Goal: Transaction & Acquisition: Purchase product/service

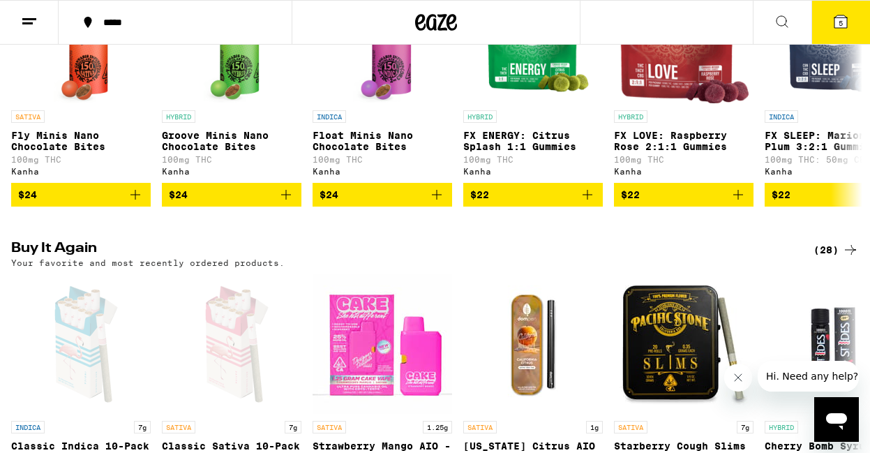
scroll to position [917, 0]
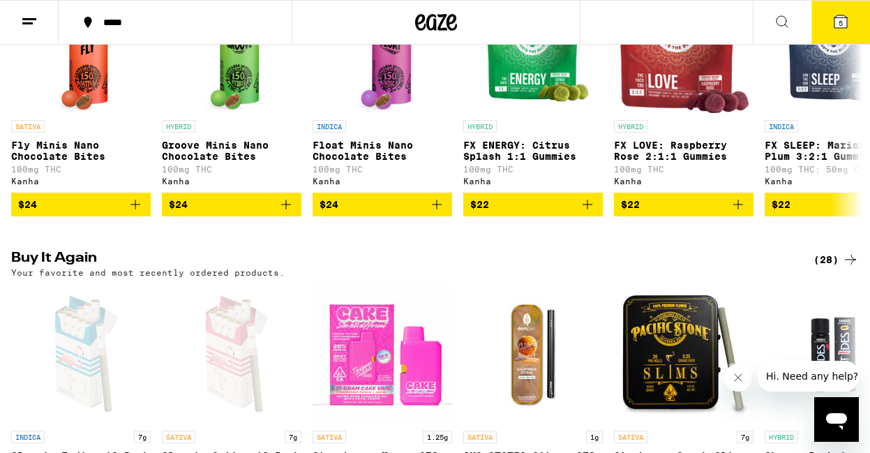
click at [840, 31] on button "5" at bounding box center [840, 22] width 59 height 43
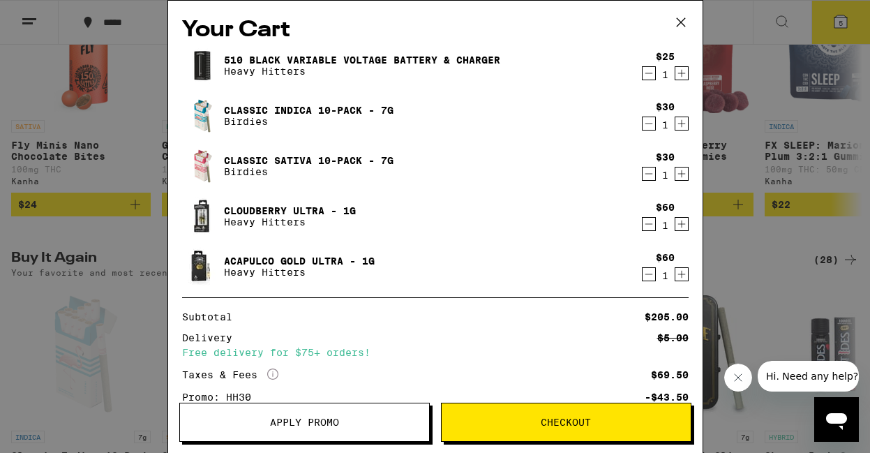
click at [650, 224] on icon "Decrement" at bounding box center [648, 223] width 13 height 17
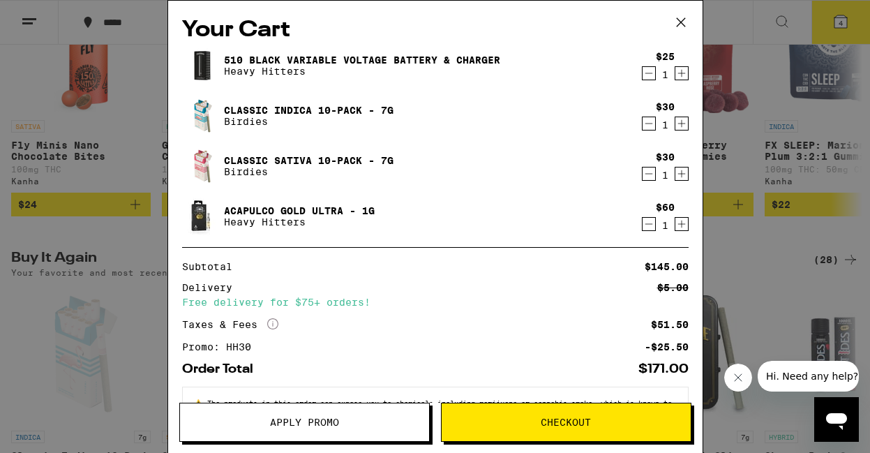
click at [644, 223] on icon "Decrement" at bounding box center [648, 223] width 13 height 17
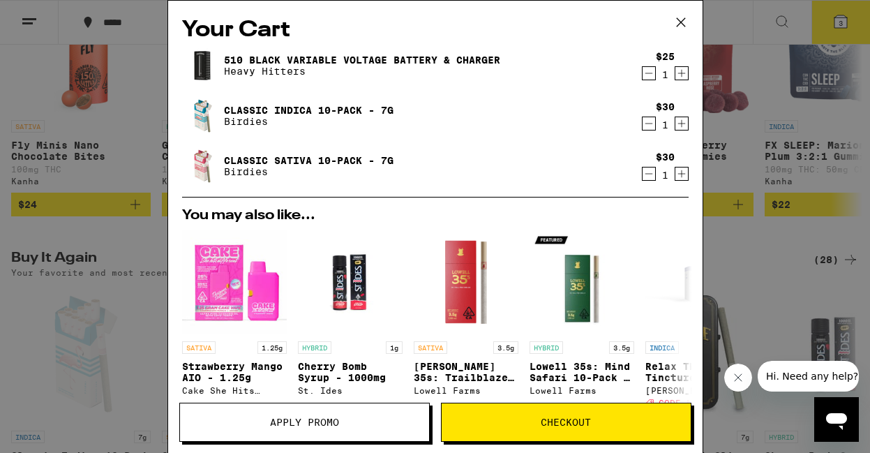
click at [648, 70] on icon "Decrement" at bounding box center [648, 73] width 13 height 17
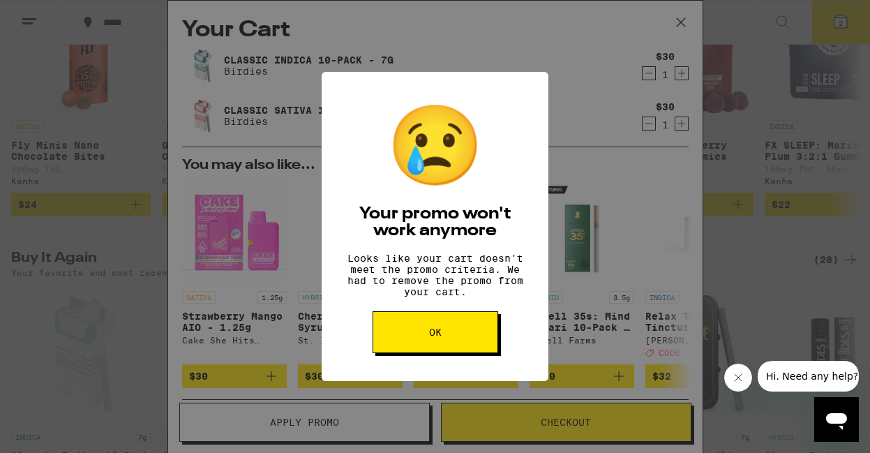
click at [476, 346] on button "OK" at bounding box center [435, 332] width 126 height 42
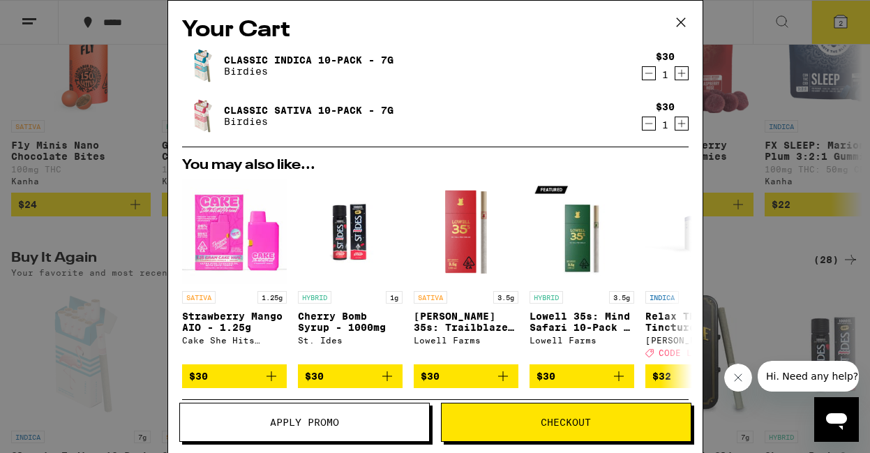
click at [679, 77] on icon "Increment" at bounding box center [681, 73] width 13 height 17
click at [374, 422] on span "Apply Promo" at bounding box center [304, 422] width 249 height 10
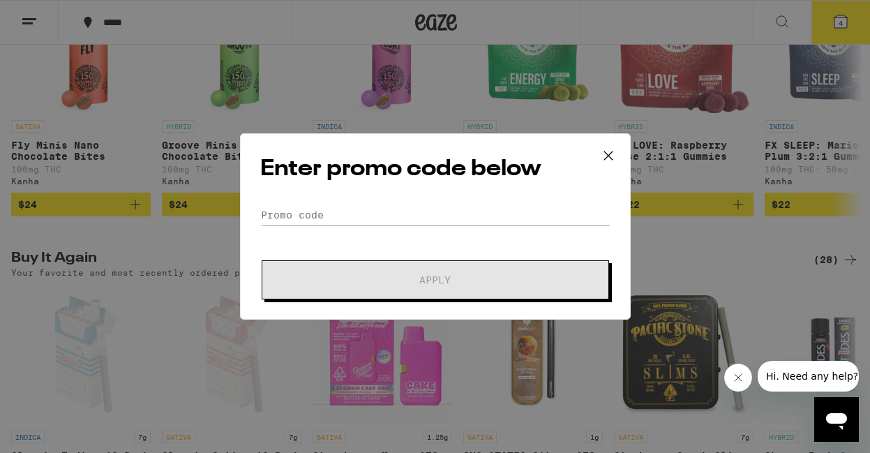
click at [309, 254] on form "Promo Code Apply" at bounding box center [435, 251] width 350 height 95
click at [273, 209] on input "Promo Code" at bounding box center [435, 214] width 350 height 21
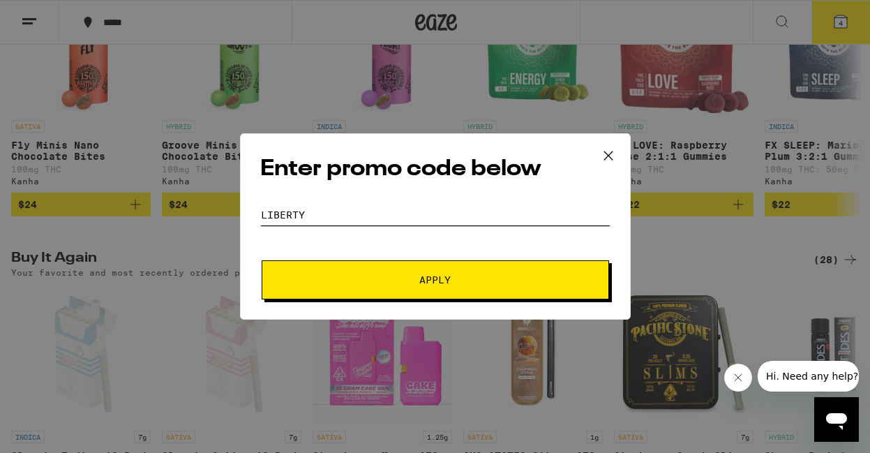
type input "LIBERTY"
click at [358, 280] on span "Apply" at bounding box center [435, 280] width 251 height 10
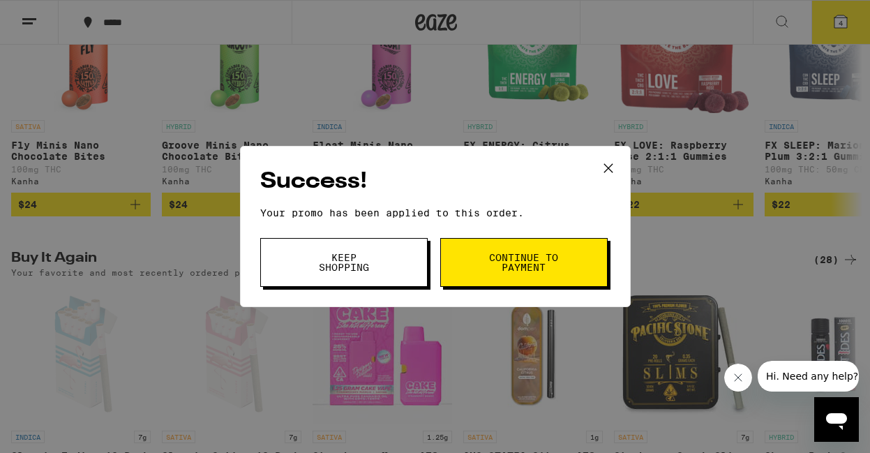
click at [605, 162] on icon at bounding box center [608, 168] width 21 height 21
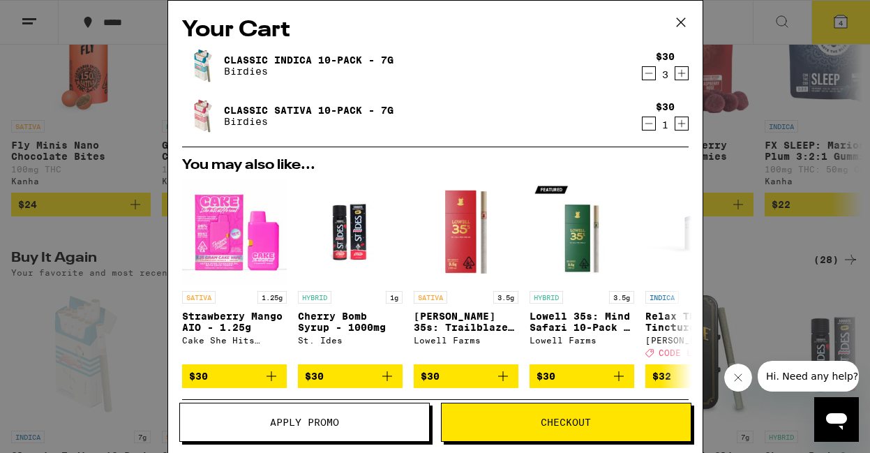
click at [596, 421] on span "Checkout" at bounding box center [565, 422] width 249 height 10
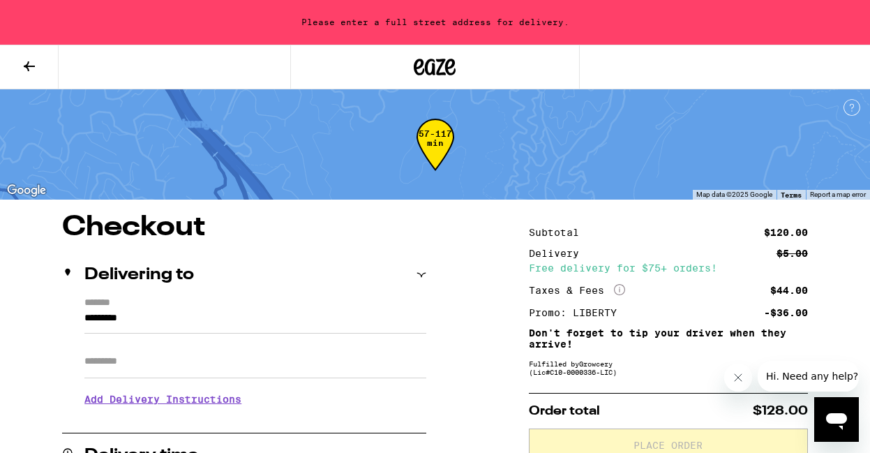
click at [25, 62] on icon at bounding box center [29, 66] width 17 height 17
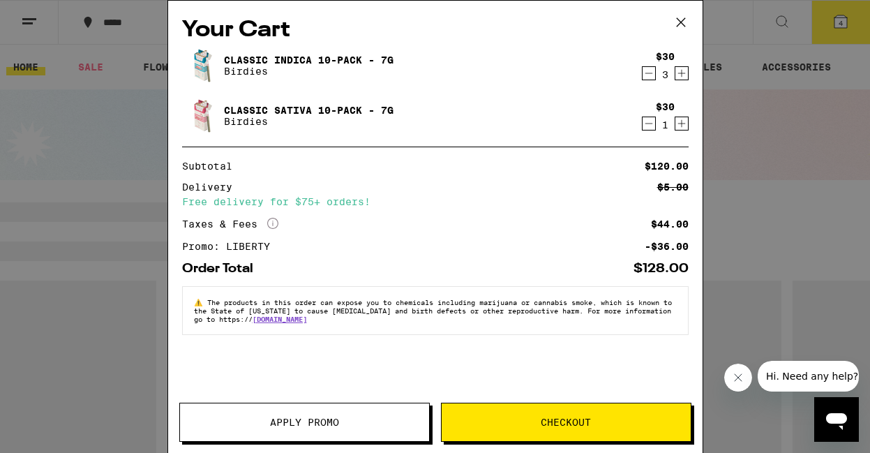
click at [734, 22] on div "Your Cart Classic Indica 10-Pack - 7g Birdies $30 3 Classic Sativa 10-Pack - 7g…" at bounding box center [435, 226] width 870 height 453
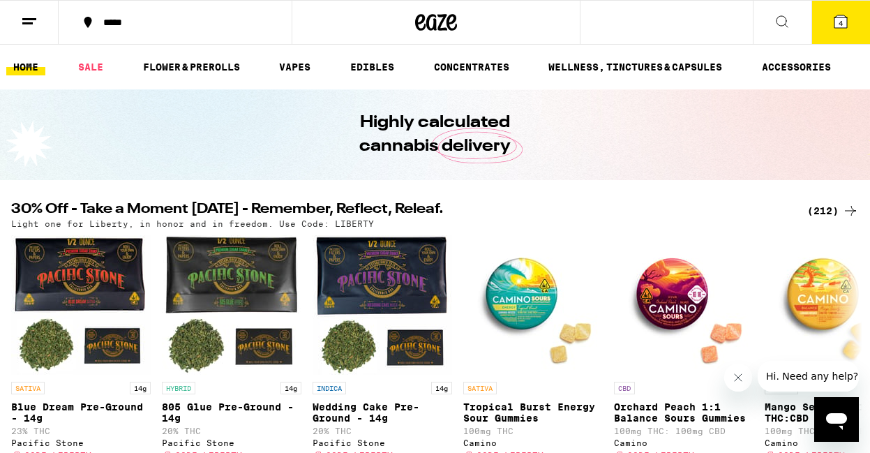
click at [22, 16] on icon at bounding box center [29, 21] width 17 height 17
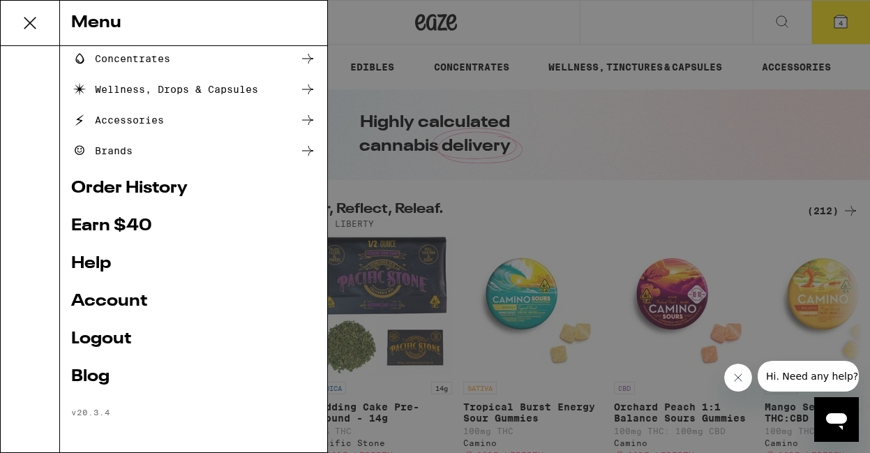
click at [665, 106] on div "Menu Shop Buy It Again Sale Flower & Prerolls Vapes Edibles Concentrates Wellne…" at bounding box center [435, 226] width 870 height 453
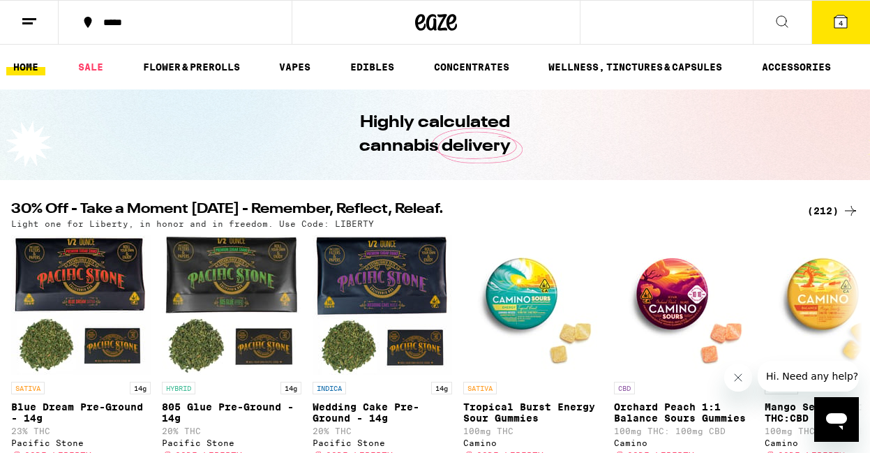
click at [835, 23] on icon at bounding box center [840, 21] width 13 height 13
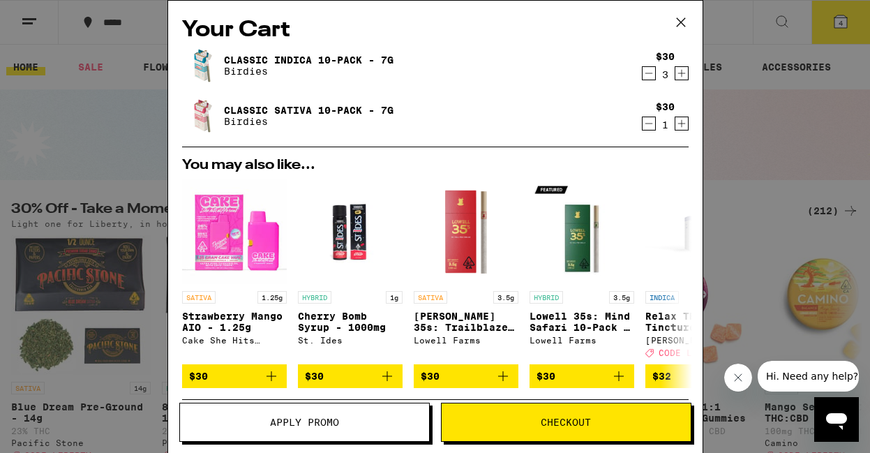
click at [536, 416] on button "Checkout" at bounding box center [566, 421] width 250 height 39
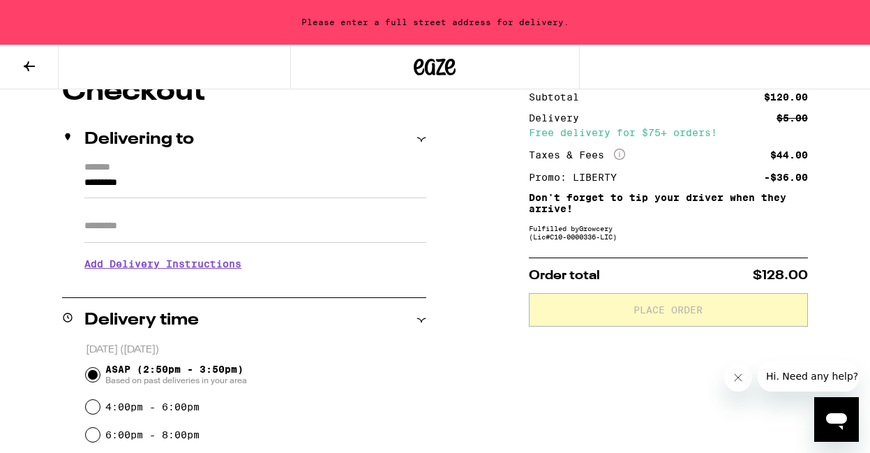
scroll to position [138, 0]
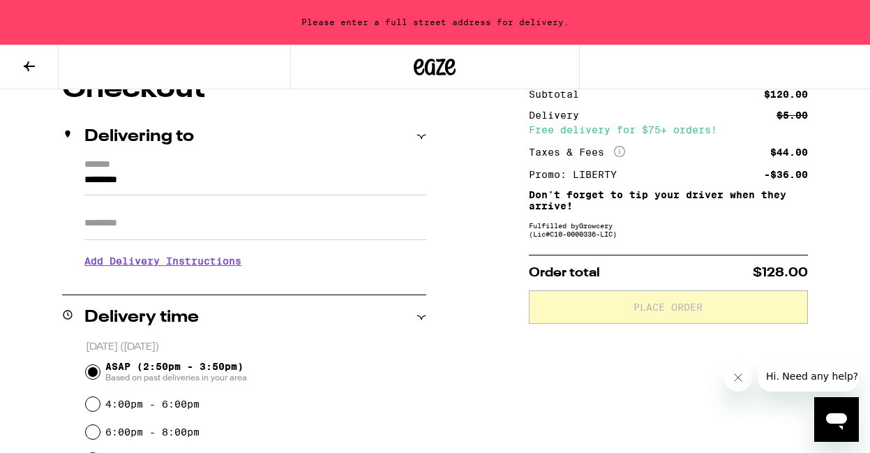
click at [169, 184] on input "*********" at bounding box center [255, 184] width 342 height 24
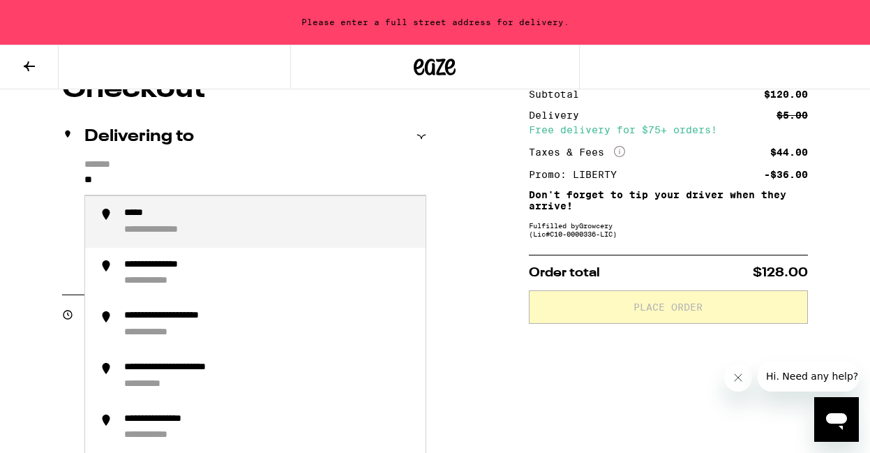
type input "*"
click at [175, 242] on li "**********" at bounding box center [255, 222] width 340 height 52
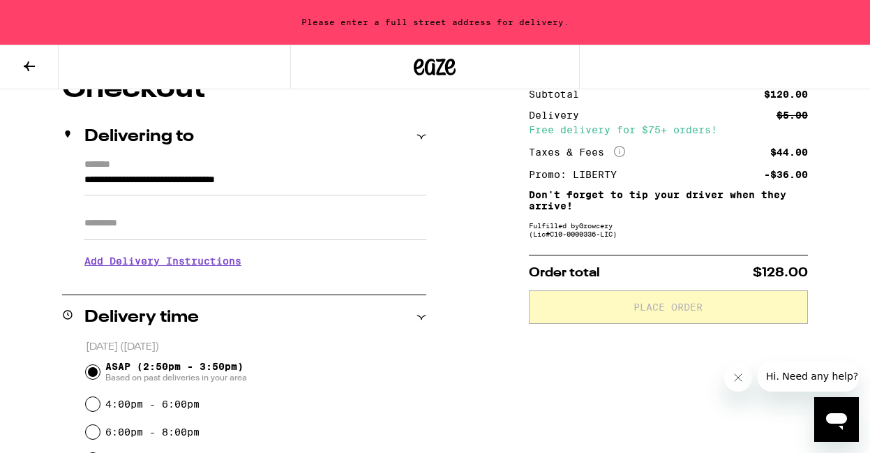
type input "**********"
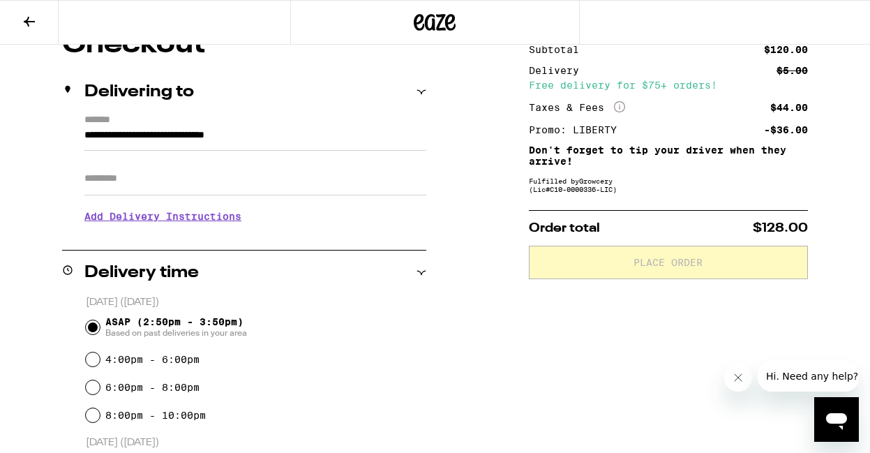
click at [111, 178] on input "Apt/Suite" at bounding box center [255, 178] width 342 height 33
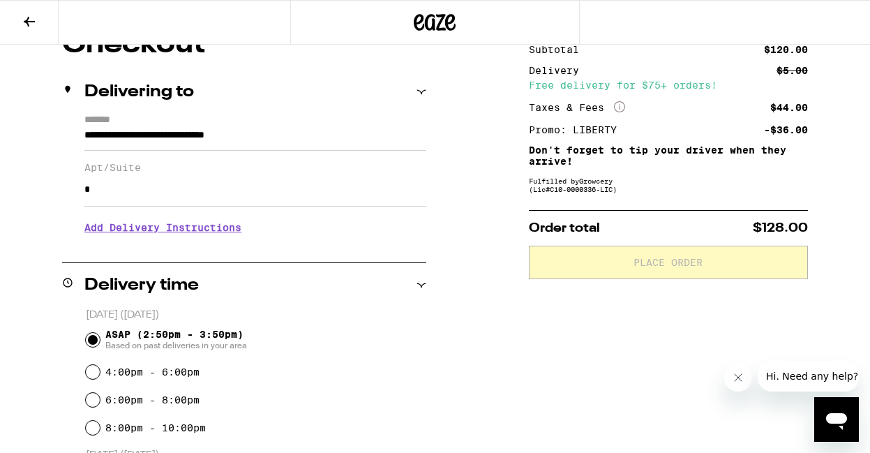
type input "*"
click at [151, 235] on h3 "Add Delivery Instructions" at bounding box center [255, 227] width 342 height 32
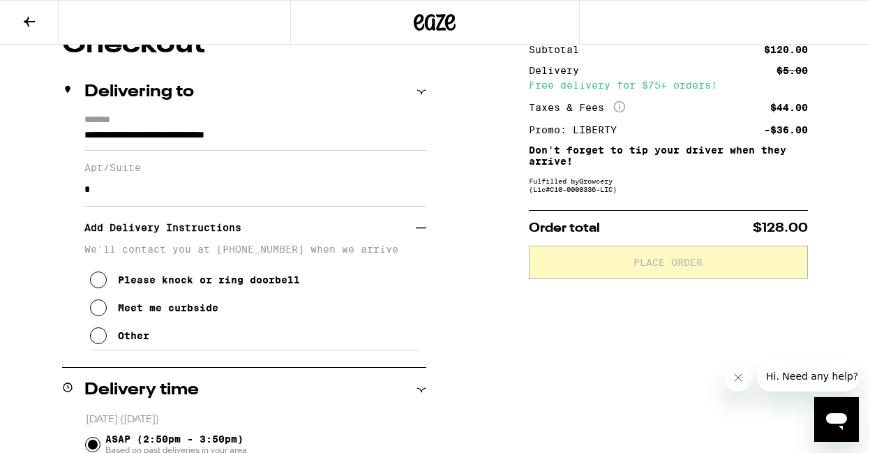
click at [96, 342] on icon at bounding box center [98, 335] width 17 height 17
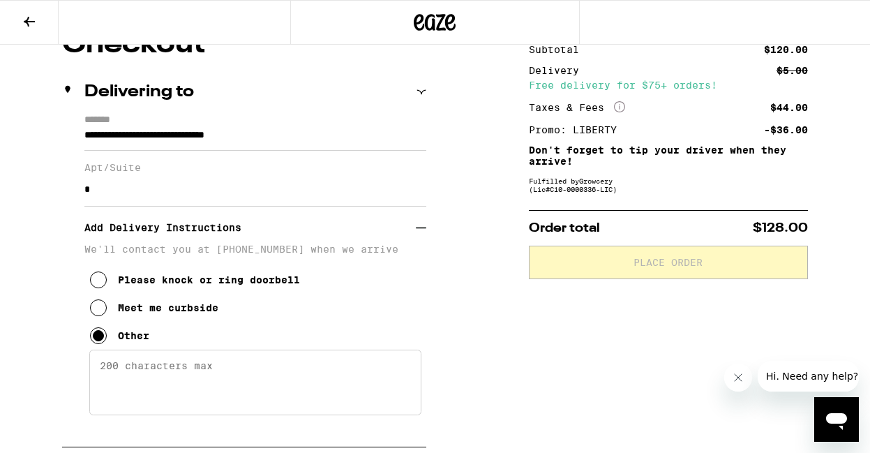
scroll to position [137, 0]
click at [107, 375] on textarea "Enter any other delivery instructions you want driver to know" at bounding box center [255, 383] width 332 height 66
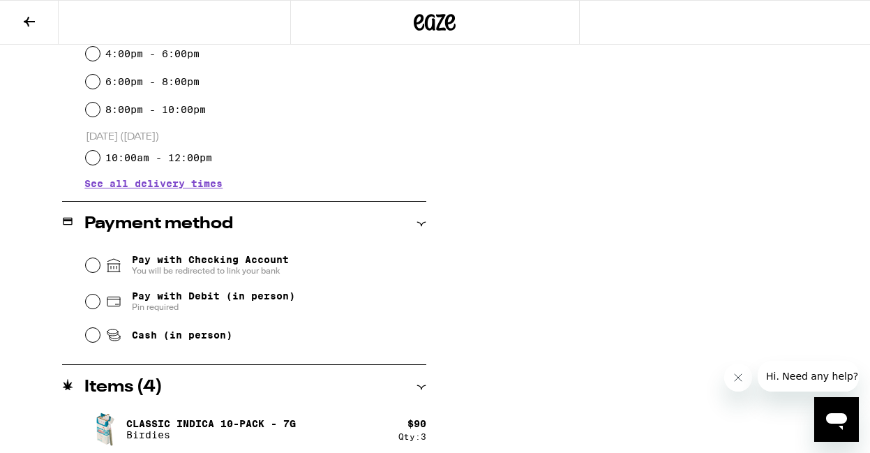
scroll to position [641, 0]
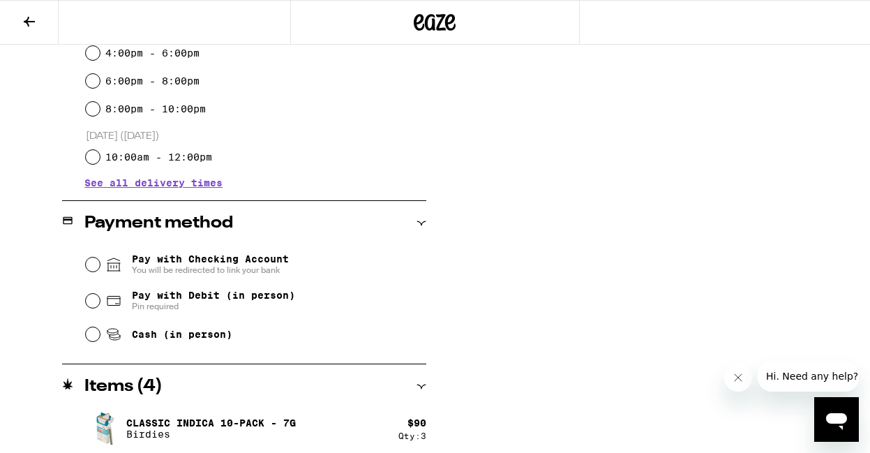
type textarea "Come in the gate to the pool. Gate code 2570. First staircase on the right. Sec…"
click at [93, 303] on input "Pay with Debit (in person) Pin required" at bounding box center [93, 301] width 14 height 14
radio input "true"
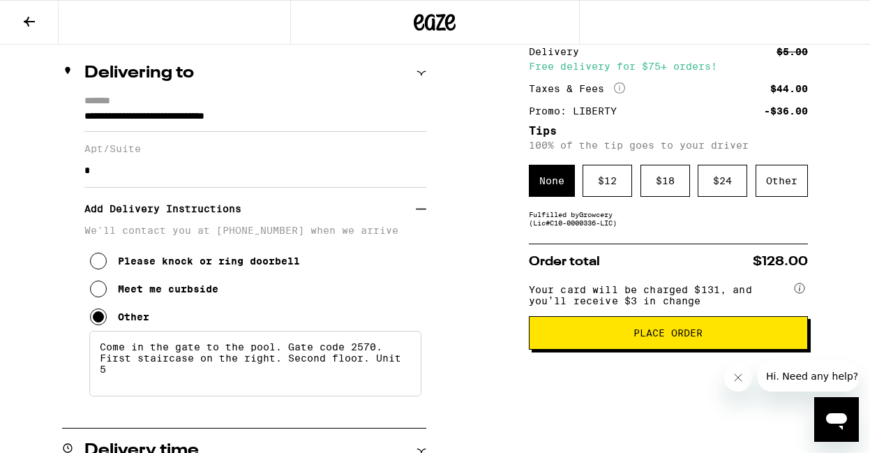
scroll to position [165, 0]
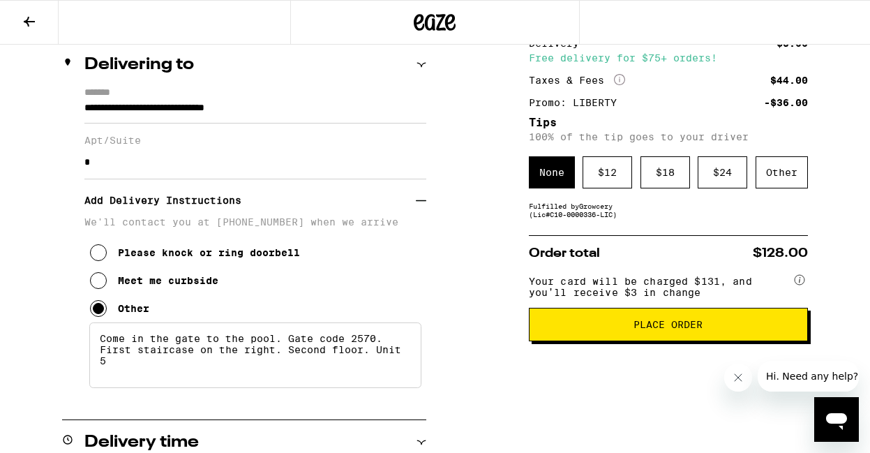
click at [625, 329] on span "Place Order" at bounding box center [667, 324] width 255 height 10
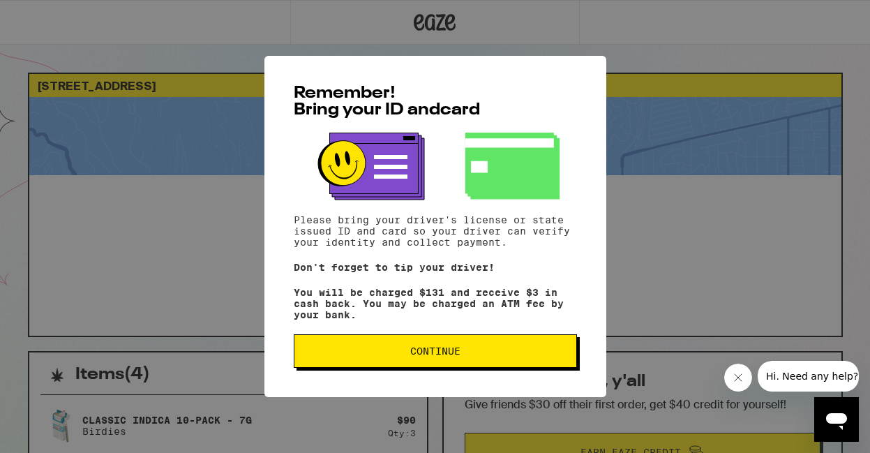
click at [433, 356] on span "Continue" at bounding box center [435, 351] width 50 height 10
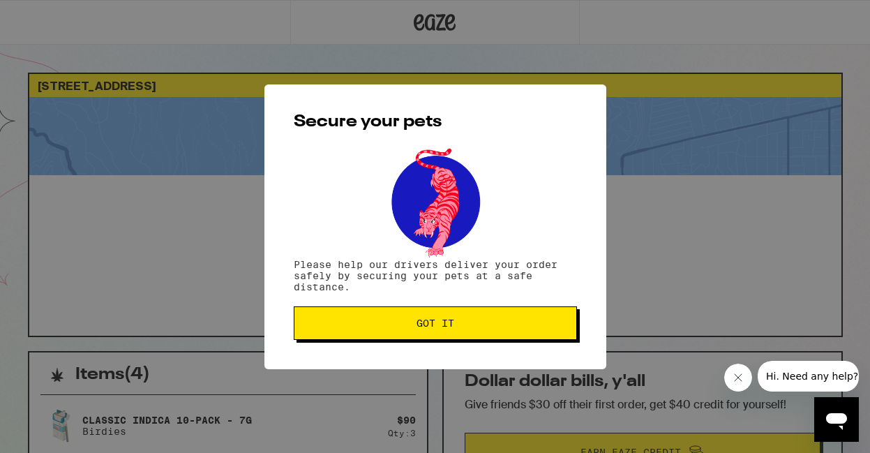
click at [377, 324] on span "Got it" at bounding box center [434, 323] width 259 height 10
